Goal: Use online tool/utility

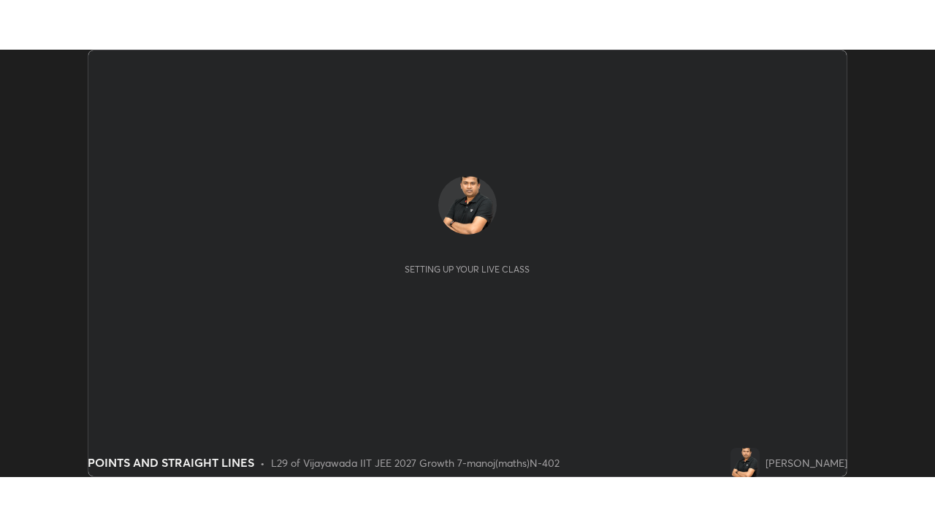
scroll to position [427, 935]
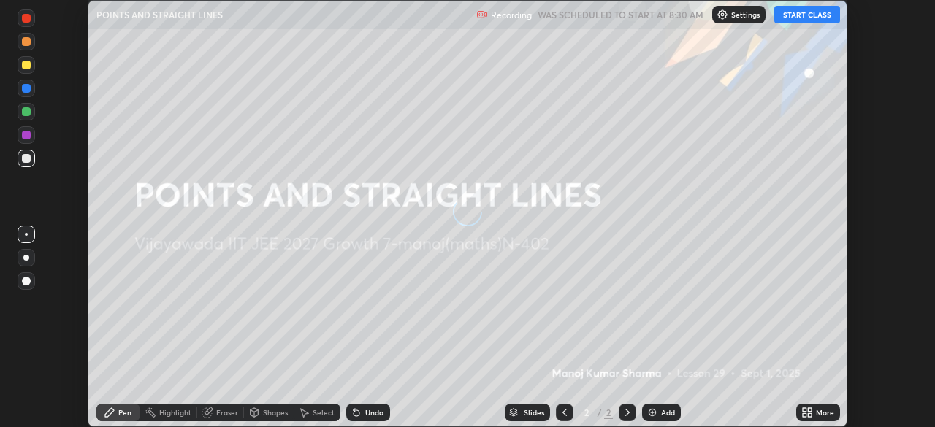
click at [806, 18] on button "START CLASS" at bounding box center [807, 15] width 66 height 18
click at [813, 412] on div "More" at bounding box center [818, 413] width 44 height 18
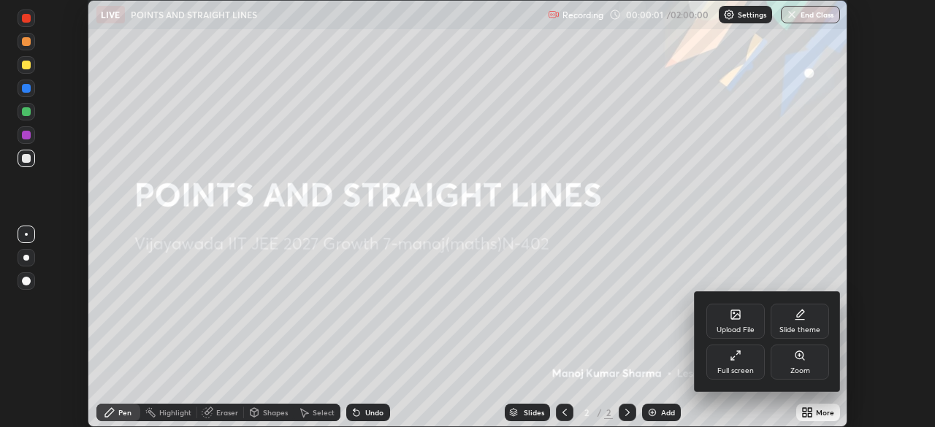
click at [743, 356] on div "Full screen" at bounding box center [735, 362] width 58 height 35
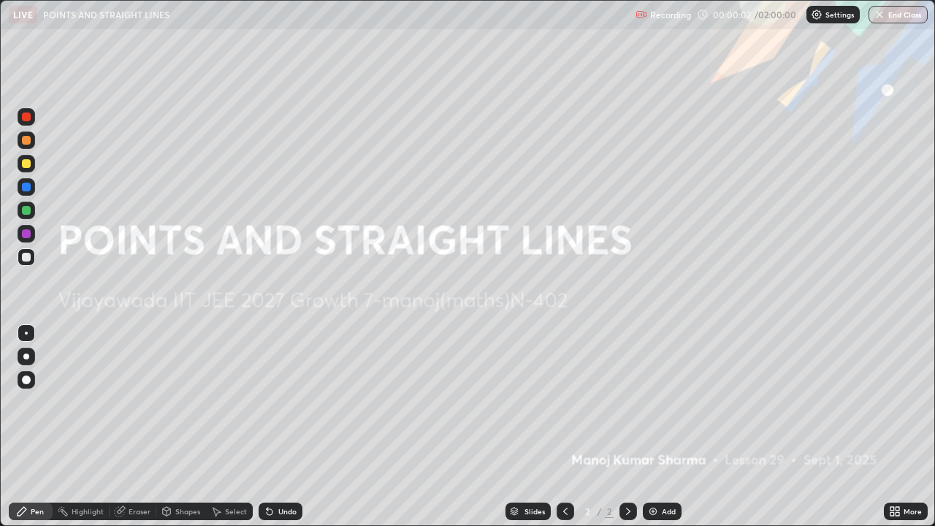
scroll to position [526, 935]
click at [826, 16] on p "Settings" at bounding box center [839, 14] width 28 height 7
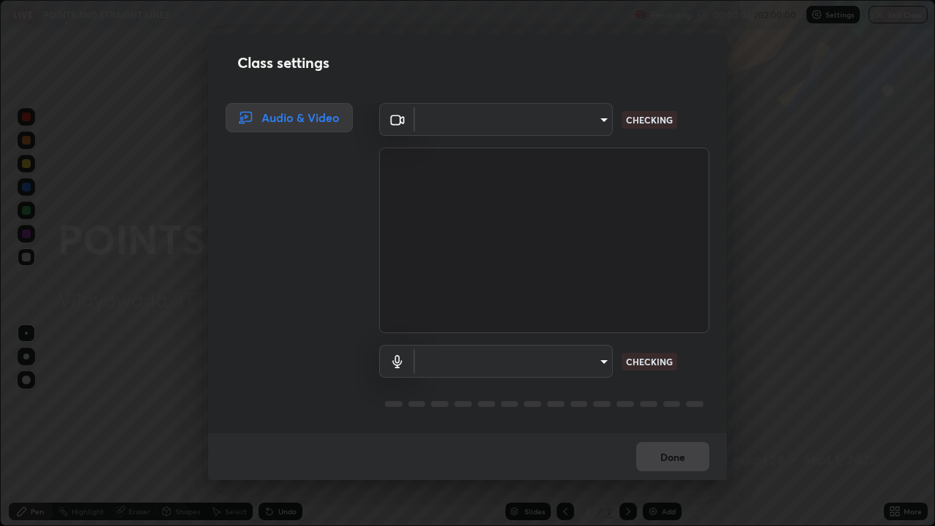
type input "b74a1fcb957b607d7891aad9ae8d06523c05b0d929b8136650b48c924e792bd8"
type input "communications"
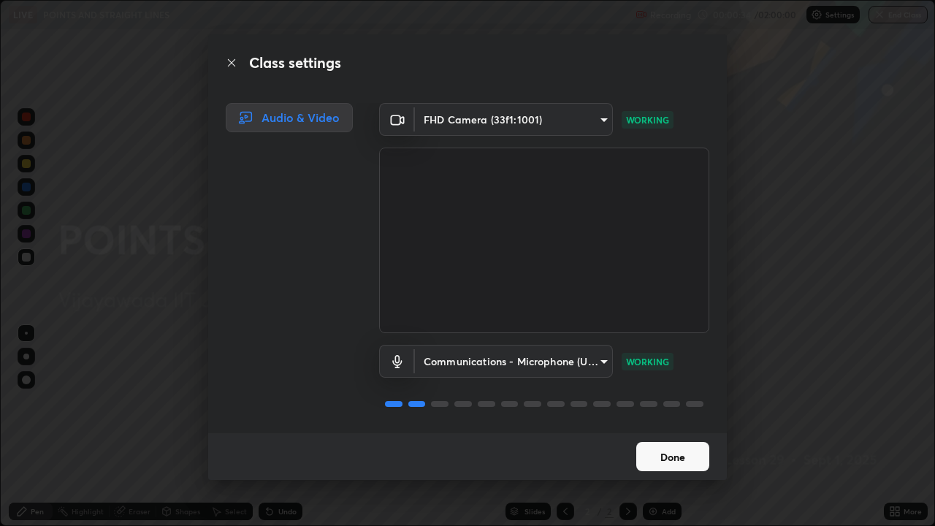
click at [662, 427] on button "Done" at bounding box center [672, 456] width 73 height 29
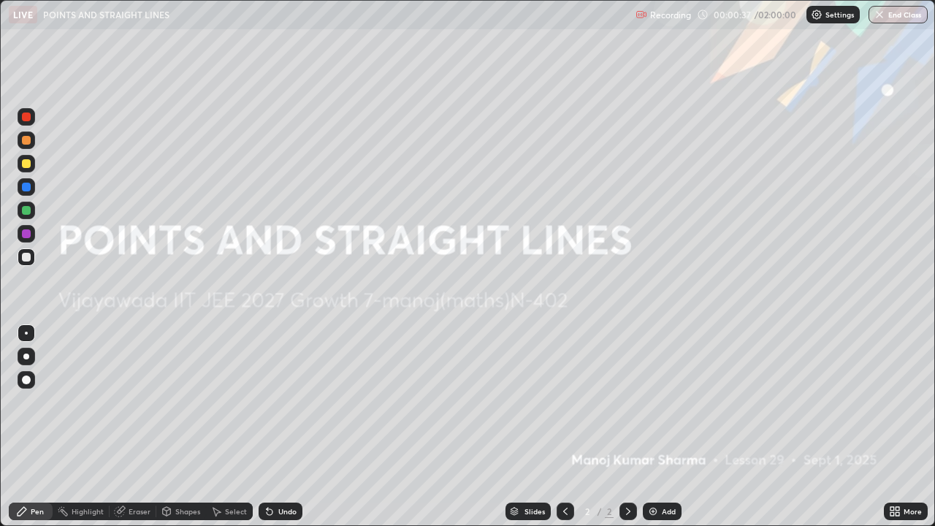
click at [26, 356] on div at bounding box center [26, 356] width 6 height 6
click at [657, 427] on img at bounding box center [653, 511] width 12 height 12
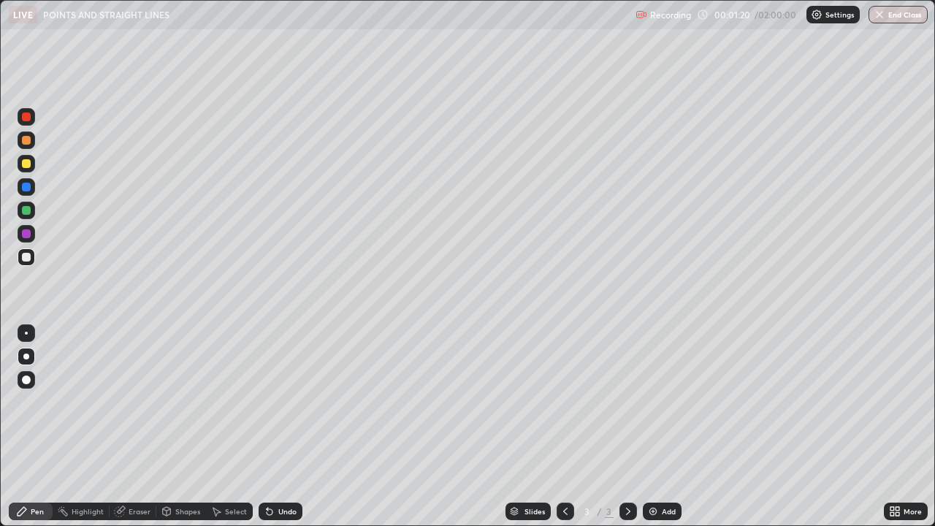
click at [25, 235] on div at bounding box center [26, 233] width 9 height 9
click at [282, 427] on div "Undo" at bounding box center [287, 511] width 18 height 7
click at [275, 427] on div "Undo" at bounding box center [281, 511] width 44 height 18
click at [288, 427] on div "Undo" at bounding box center [287, 511] width 18 height 7
click at [280, 427] on div "Undo" at bounding box center [287, 511] width 18 height 7
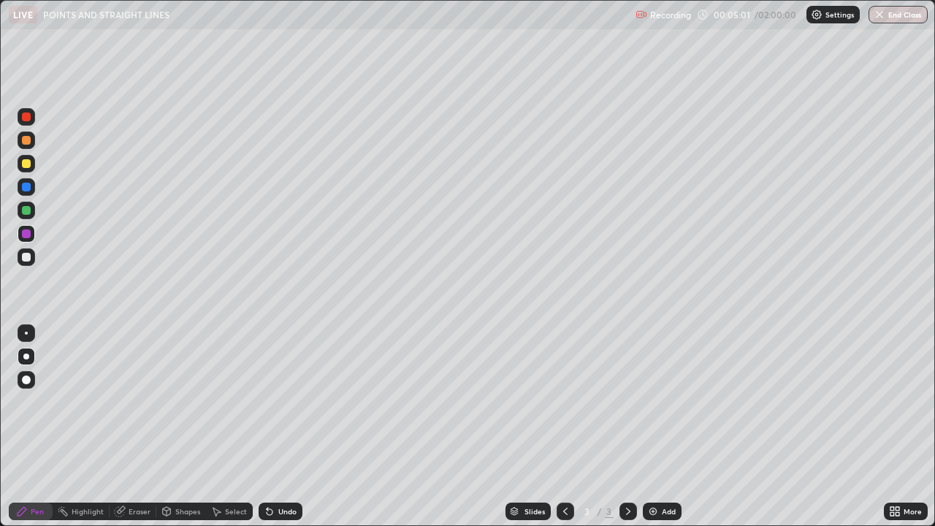
click at [130, 427] on div "Eraser" at bounding box center [140, 511] width 22 height 7
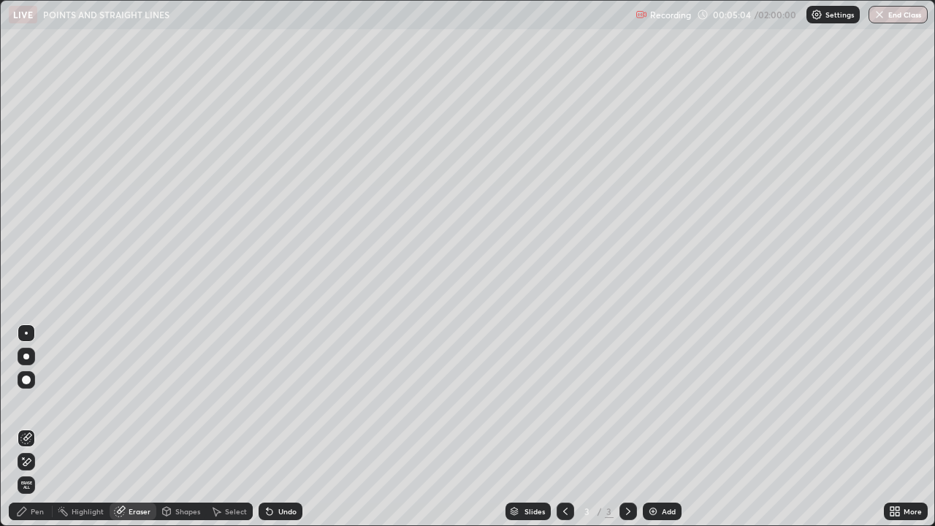
click at [34, 427] on div "Pen" at bounding box center [37, 511] width 13 height 7
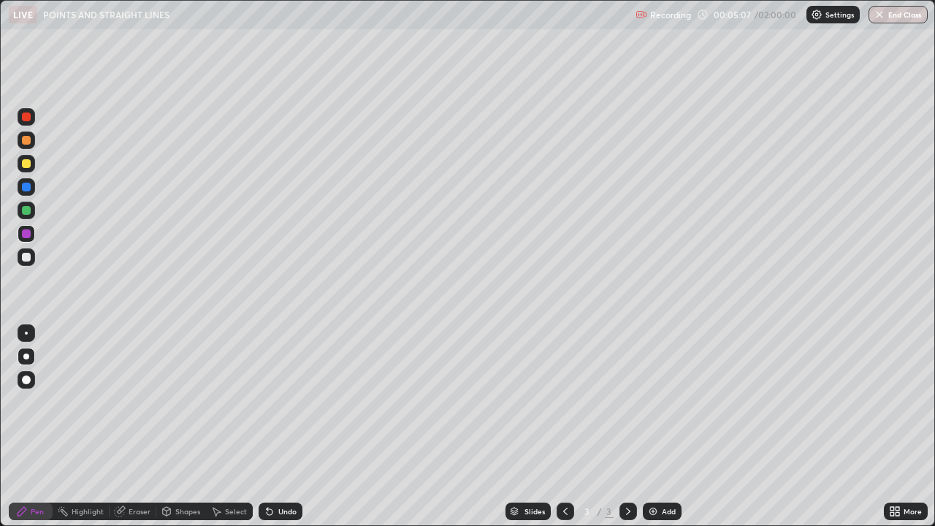
click at [129, 427] on div "Eraser" at bounding box center [140, 511] width 22 height 7
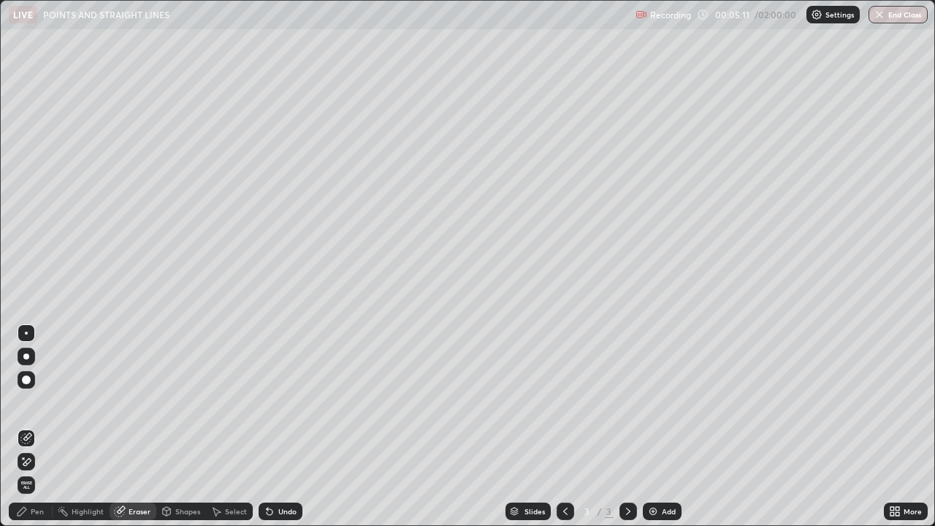
click at [29, 427] on div "Pen" at bounding box center [31, 511] width 44 height 18
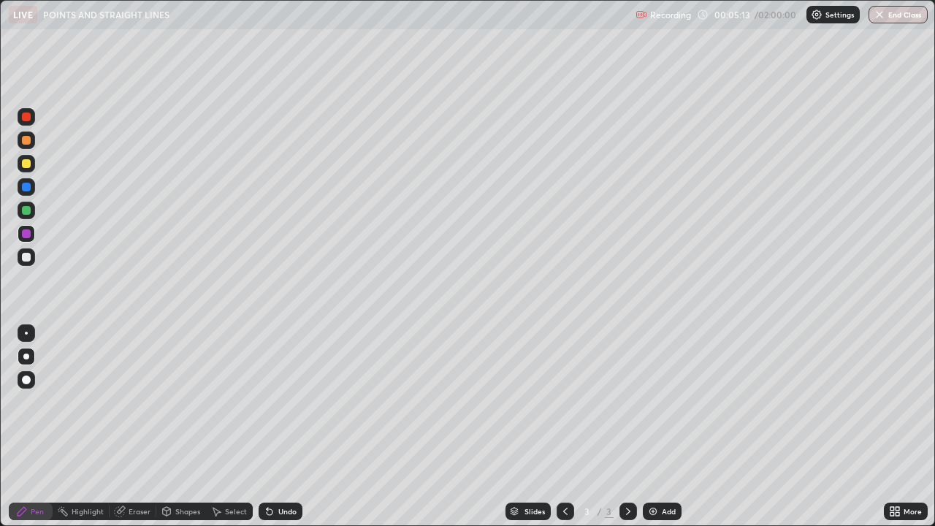
click at [140, 427] on div "Eraser" at bounding box center [140, 511] width 22 height 7
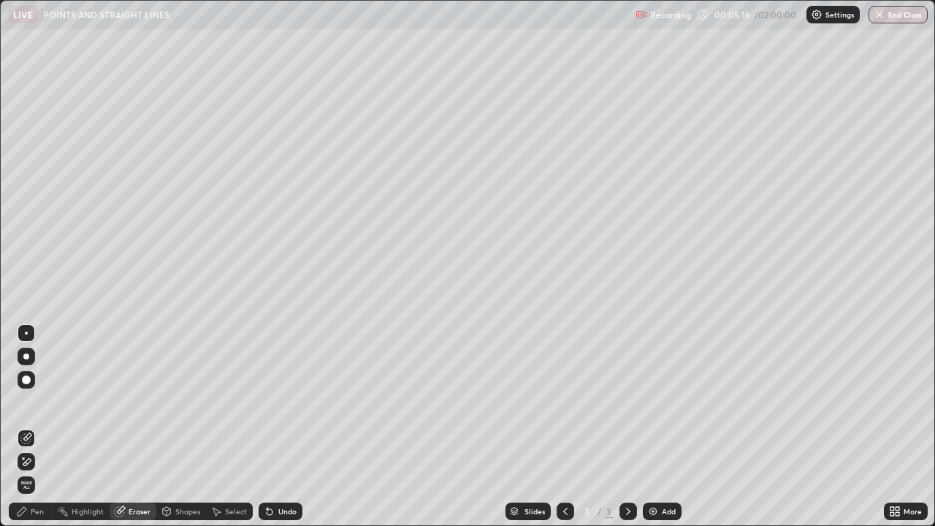
click at [39, 427] on div "Pen" at bounding box center [37, 511] width 13 height 7
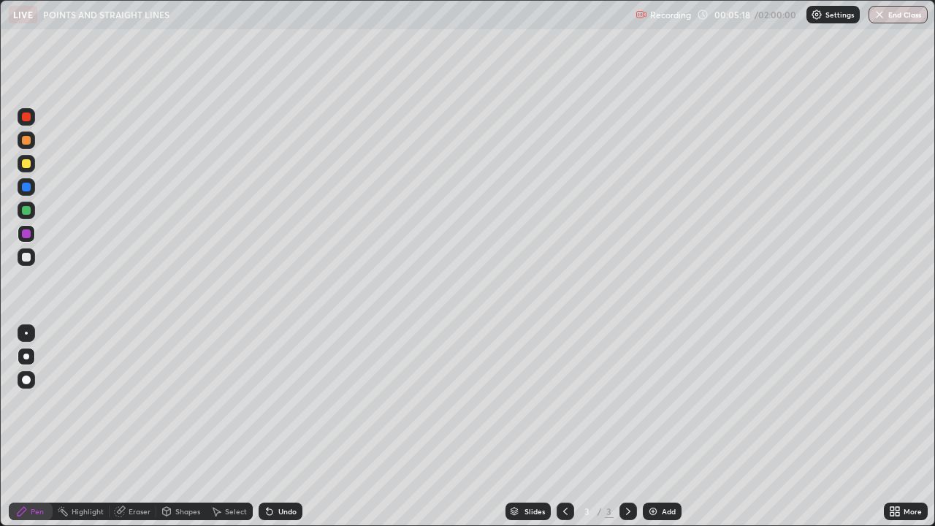
click at [34, 427] on div "Pen" at bounding box center [37, 511] width 13 height 7
click at [137, 427] on div "Eraser" at bounding box center [140, 511] width 22 height 7
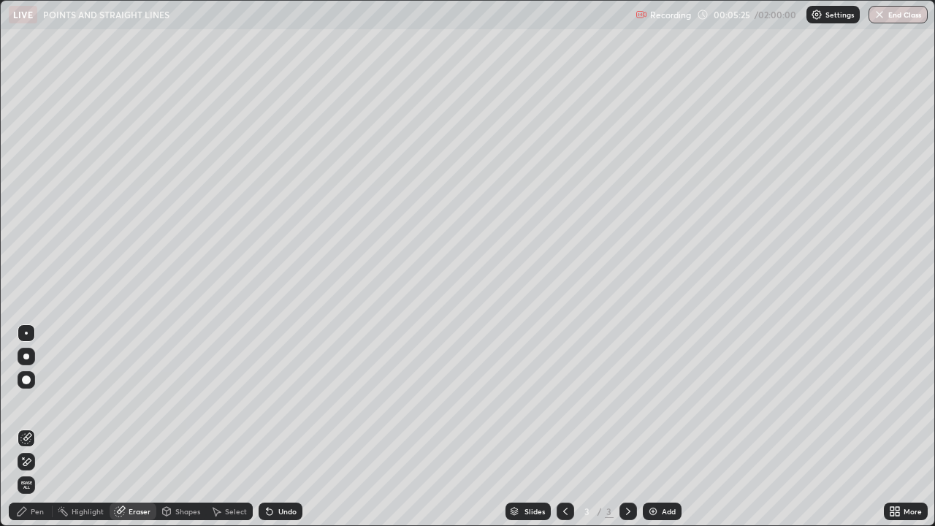
click at [32, 427] on div "Pen" at bounding box center [37, 511] width 13 height 7
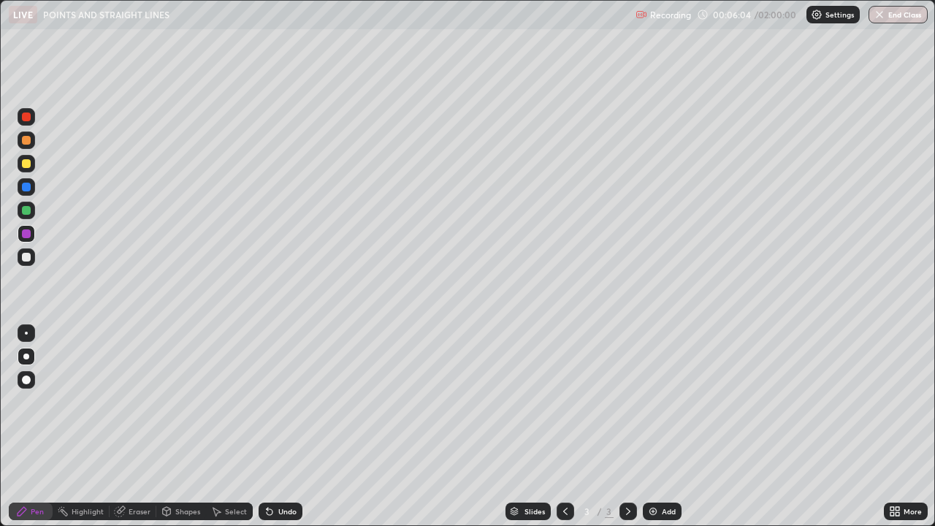
click at [27, 257] on div at bounding box center [26, 257] width 9 height 9
click at [273, 427] on div "Undo" at bounding box center [281, 511] width 44 height 18
click at [28, 234] on div at bounding box center [26, 233] width 9 height 9
click at [26, 257] on div at bounding box center [26, 257] width 9 height 9
click at [280, 427] on div "Undo" at bounding box center [281, 511] width 44 height 18
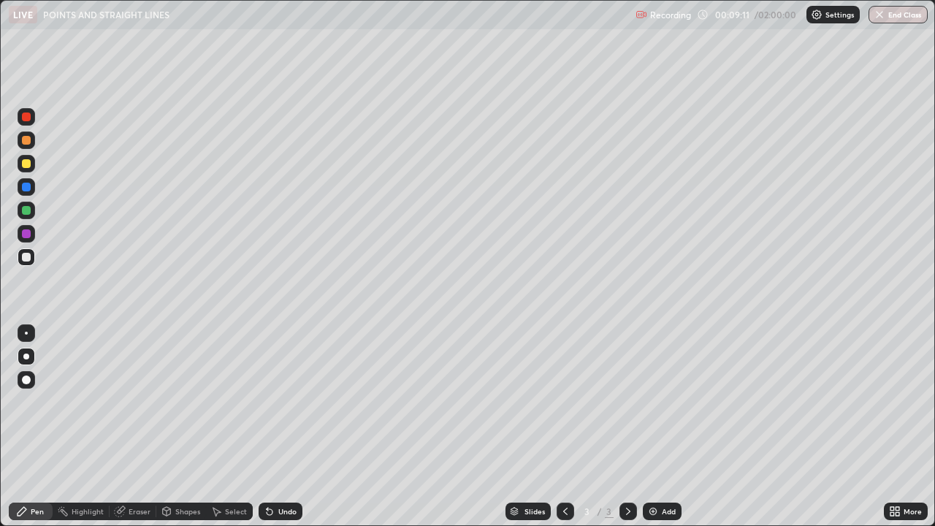
click at [651, 427] on img at bounding box center [653, 511] width 12 height 12
click at [29, 236] on div at bounding box center [26, 233] width 9 height 9
click at [275, 427] on div "Undo" at bounding box center [281, 511] width 44 height 18
click at [28, 255] on div at bounding box center [26, 257] width 9 height 9
click at [26, 236] on div at bounding box center [26, 233] width 9 height 9
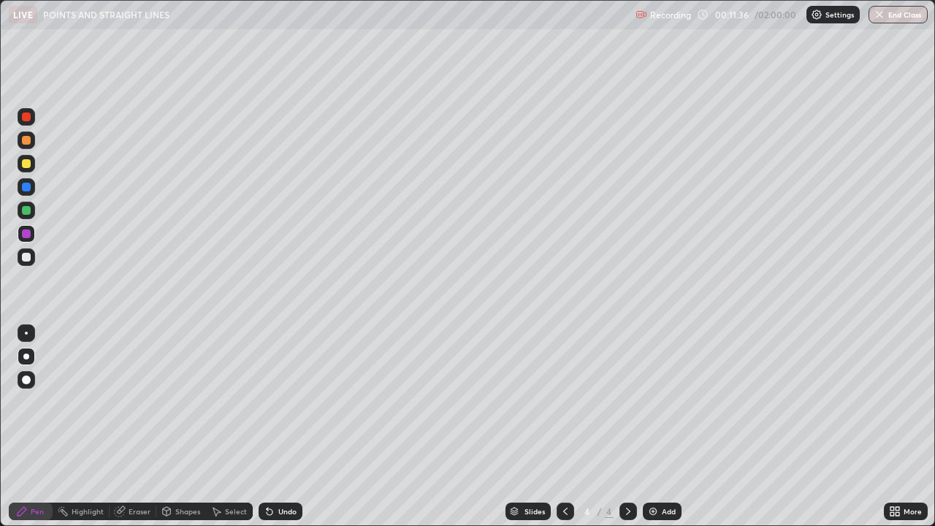
click at [28, 254] on div at bounding box center [26, 257] width 9 height 9
click at [25, 209] on div at bounding box center [26, 210] width 9 height 9
click at [28, 120] on div at bounding box center [26, 116] width 9 height 9
click at [26, 167] on div at bounding box center [26, 163] width 9 height 9
click at [26, 188] on div at bounding box center [26, 187] width 9 height 9
